Goal: Check status: Check status

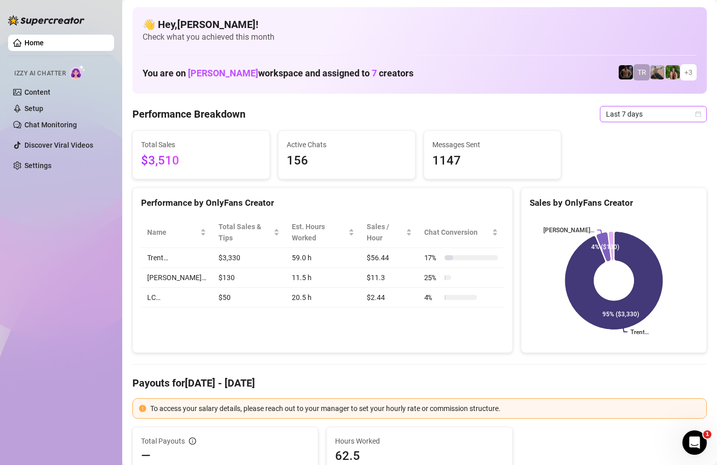
click at [699, 113] on icon "calendar" at bounding box center [698, 114] width 6 height 6
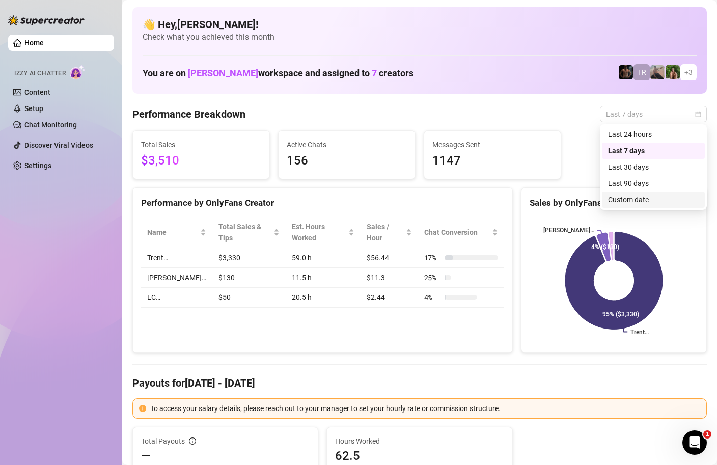
click at [635, 198] on div "Custom date" at bounding box center [653, 199] width 91 height 11
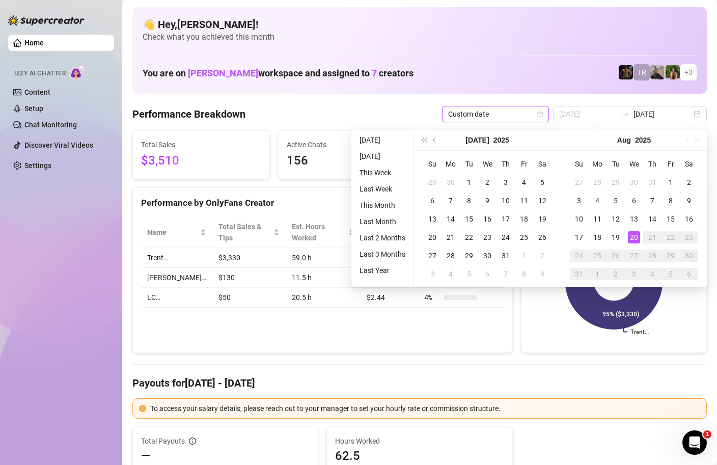
type input "[DATE]"
click at [630, 241] on div "20" at bounding box center [634, 237] width 12 height 12
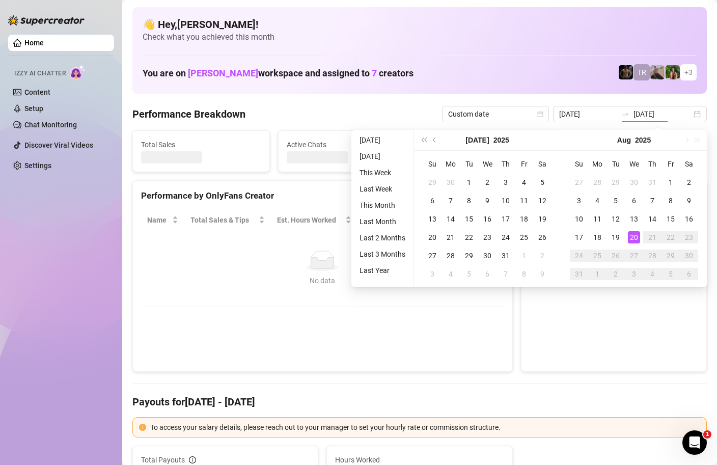
type input "[DATE]"
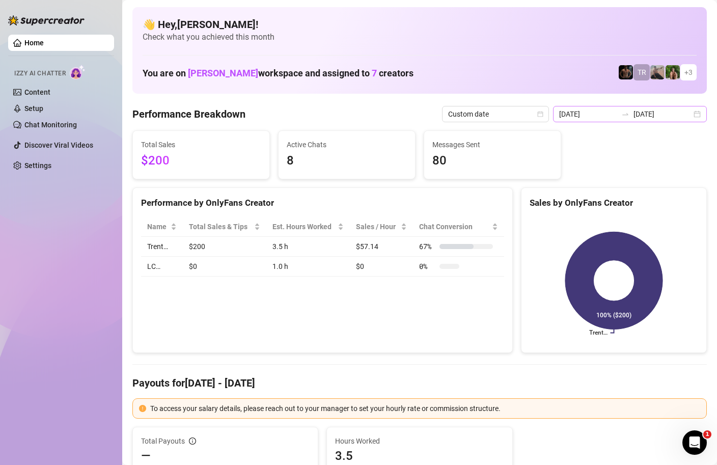
click at [702, 115] on div "2025-08-20 2025-08-20" at bounding box center [630, 114] width 154 height 16
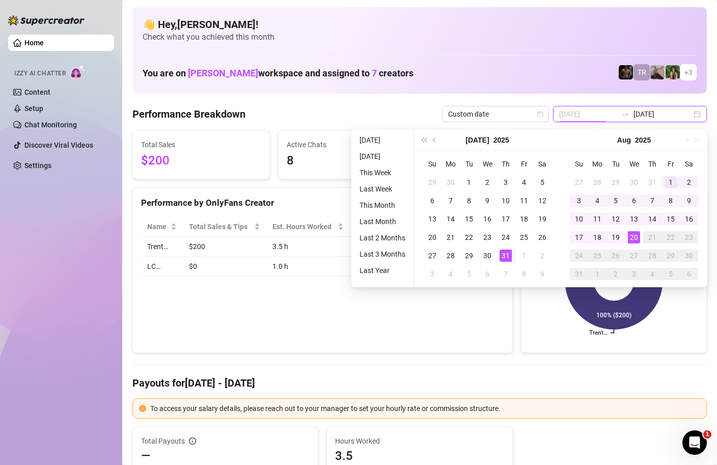
type input "2025-08-01"
click at [667, 178] on div "1" at bounding box center [671, 182] width 12 height 12
type input "[DATE]"
click at [631, 234] on div "20" at bounding box center [634, 237] width 12 height 12
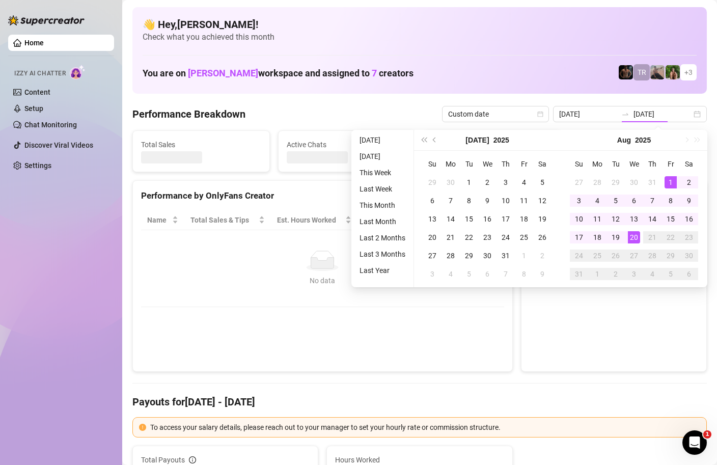
type input "2025-08-01"
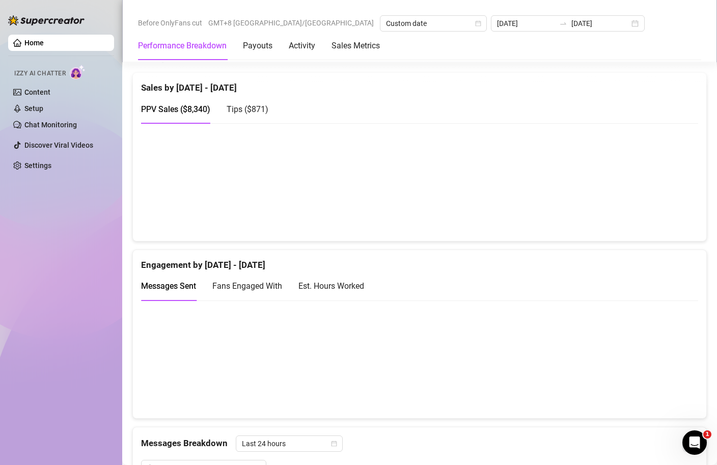
scroll to position [544, 0]
